Goal: Obtain resource: Download file/media

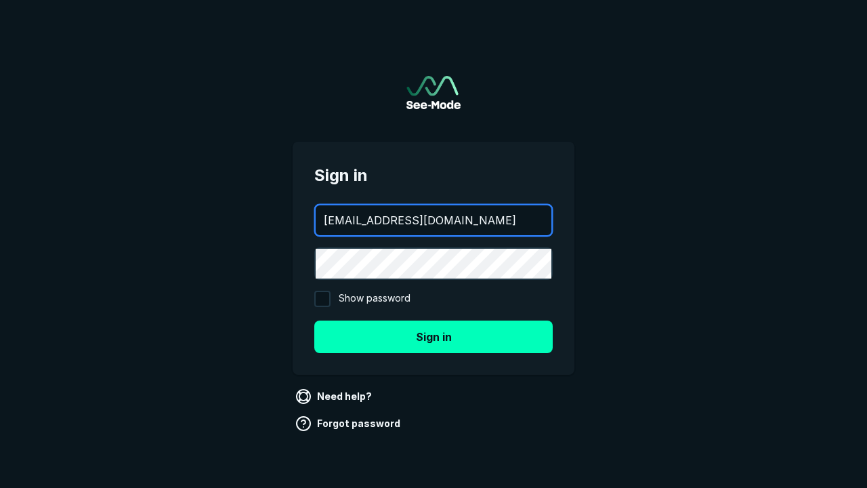
type input "[EMAIL_ADDRESS][DOMAIN_NAME]"
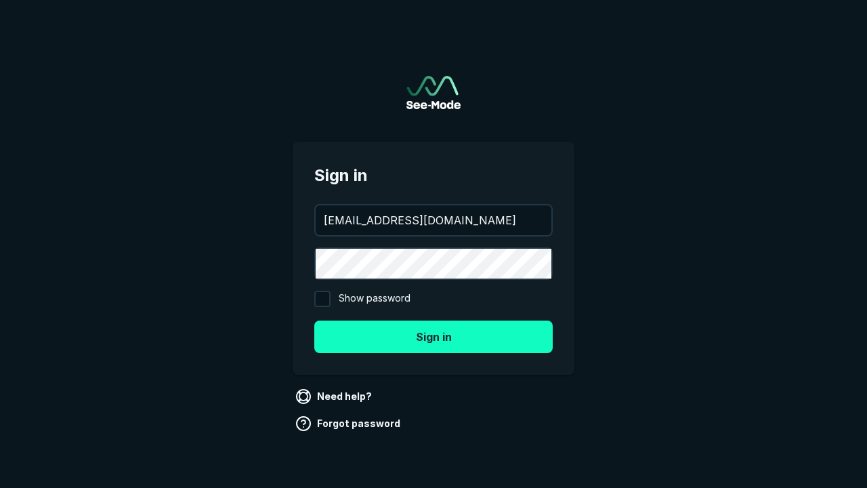
click at [434, 336] on button "Sign in" at bounding box center [433, 336] width 238 height 33
